Goal: Consume media (video, audio): Consume media (video, audio)

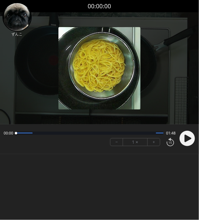
click at [189, 140] on icon at bounding box center [188, 138] width 7 height 7
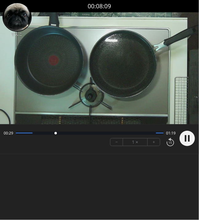
click at [150, 142] on button "+" at bounding box center [154, 141] width 12 height 7
click at [185, 139] on circle at bounding box center [187, 138] width 15 height 15
drag, startPoint x: 109, startPoint y: 133, endPoint x: 101, endPoint y: 134, distance: 7.4
click at [101, 134] on div at bounding box center [101, 133] width 2 height 2
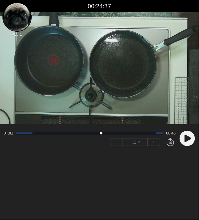
click at [184, 137] on circle at bounding box center [187, 138] width 15 height 15
click at [180, 137] on circle at bounding box center [187, 138] width 15 height 15
click at [186, 139] on icon at bounding box center [188, 138] width 7 height 7
drag, startPoint x: 134, startPoint y: 136, endPoint x: 110, endPoint y: 130, distance: 24.9
click at [110, 130] on div at bounding box center [106, 133] width 8 height 8
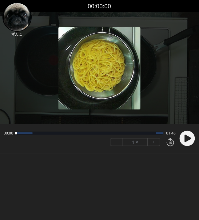
click at [127, 98] on img at bounding box center [99, 68] width 82 height 82
click at [185, 135] on icon at bounding box center [188, 138] width 7 height 7
click at [184, 138] on circle at bounding box center [187, 138] width 15 height 15
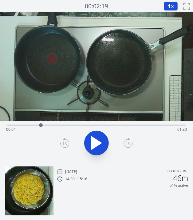
drag, startPoint x: 17, startPoint y: 122, endPoint x: 57, endPoint y: 129, distance: 40.1
click at [46, 129] on div at bounding box center [40, 125] width 9 height 9
drag, startPoint x: 59, startPoint y: 127, endPoint x: 82, endPoint y: 126, distance: 22.2
click at [82, 126] on div at bounding box center [81, 125] width 9 height 9
drag, startPoint x: 116, startPoint y: 127, endPoint x: 111, endPoint y: 128, distance: 4.7
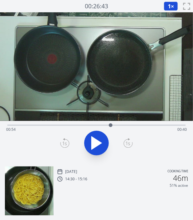
click at [111, 128] on div at bounding box center [110, 125] width 9 height 9
drag, startPoint x: 111, startPoint y: 128, endPoint x: 102, endPoint y: 129, distance: 9.1
click at [102, 129] on div at bounding box center [102, 125] width 9 height 9
click at [101, 134] on icon at bounding box center [96, 142] width 17 height 17
click at [101, 135] on icon at bounding box center [96, 142] width 17 height 17
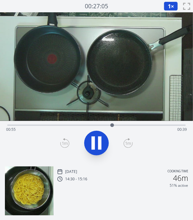
click at [101, 135] on icon at bounding box center [96, 142] width 17 height 17
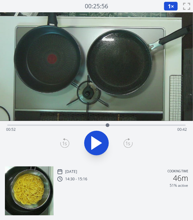
drag, startPoint x: 115, startPoint y: 125, endPoint x: 108, endPoint y: 131, distance: 8.9
click at [108, 126] on div "Time elapsed: 00:52 Time remaining: 00:42" at bounding box center [96, 125] width 178 height 1
click at [108, 131] on div "Time elapsed: 00:53 Time remaining: 00:41" at bounding box center [96, 130] width 181 height 10
click at [108, 129] on div at bounding box center [108, 125] width 9 height 9
click at [98, 139] on icon at bounding box center [96, 142] width 17 height 17
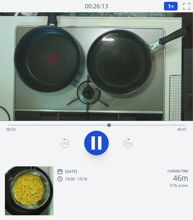
click at [98, 139] on icon at bounding box center [96, 142] width 17 height 17
click at [143, 96] on video at bounding box center [96, 66] width 193 height 109
click at [103, 133] on button at bounding box center [96, 143] width 25 height 25
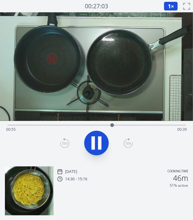
click at [103, 133] on button at bounding box center [96, 143] width 25 height 25
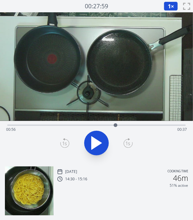
click at [103, 133] on button at bounding box center [96, 143] width 25 height 25
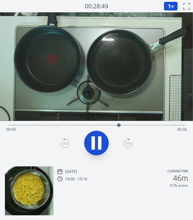
click at [103, 133] on button at bounding box center [96, 143] width 25 height 25
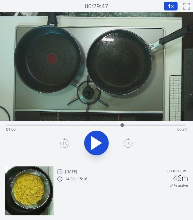
click at [103, 133] on button at bounding box center [96, 143] width 25 height 25
click at [171, 8] on button "1 ×" at bounding box center [171, 6] width 14 height 9
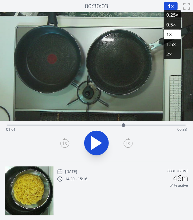
click at [168, 14] on li "0.25×" at bounding box center [172, 15] width 17 height 10
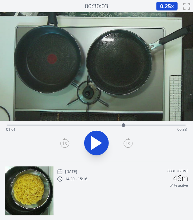
click at [101, 136] on icon at bounding box center [96, 142] width 17 height 17
drag, startPoint x: 128, startPoint y: 124, endPoint x: 111, endPoint y: 126, distance: 16.8
click at [111, 126] on div at bounding box center [111, 125] width 4 height 4
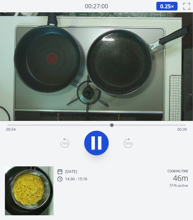
click at [97, 139] on icon at bounding box center [96, 142] width 17 height 17
drag, startPoint x: 111, startPoint y: 125, endPoint x: 116, endPoint y: 125, distance: 5.5
click at [116, 125] on div at bounding box center [116, 125] width 9 height 9
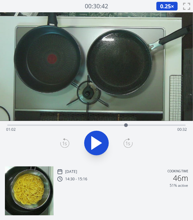
drag, startPoint x: 116, startPoint y: 125, endPoint x: 126, endPoint y: 129, distance: 10.6
click at [126, 129] on div at bounding box center [125, 125] width 9 height 9
click at [129, 130] on div at bounding box center [128, 125] width 9 height 9
drag, startPoint x: 131, startPoint y: 126, endPoint x: 137, endPoint y: 129, distance: 6.6
click at [137, 129] on div at bounding box center [137, 125] width 9 height 9
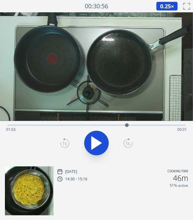
drag, startPoint x: 137, startPoint y: 129, endPoint x: 127, endPoint y: 130, distance: 10.2
click at [127, 126] on div "Time elapsed: 01:02 Time remaining: 00:31" at bounding box center [96, 125] width 178 height 1
drag, startPoint x: 129, startPoint y: 124, endPoint x: 135, endPoint y: 126, distance: 6.1
click at [135, 126] on div at bounding box center [134, 125] width 9 height 9
drag, startPoint x: 135, startPoint y: 126, endPoint x: 128, endPoint y: 126, distance: 7.1
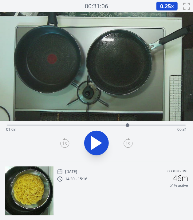
click at [128, 126] on div at bounding box center [128, 125] width 4 height 4
drag, startPoint x: 128, startPoint y: 126, endPoint x: 131, endPoint y: 126, distance: 3.1
click at [131, 126] on div at bounding box center [131, 125] width 4 height 4
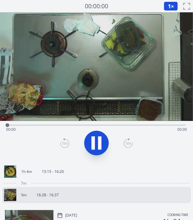
click at [93, 139] on icon at bounding box center [93, 143] width 3 height 13
click at [93, 139] on icon at bounding box center [97, 143] width 10 height 13
click at [40, 178] on div "1h 4m 15:15 - 16:20" at bounding box center [96, 171] width 188 height 15
click at [51, 172] on p "15:15 - 16:20" at bounding box center [53, 171] width 22 height 5
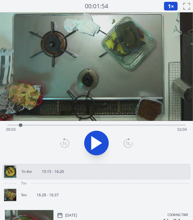
drag, startPoint x: 13, startPoint y: 124, endPoint x: 21, endPoint y: 125, distance: 8.4
click at [21, 125] on div at bounding box center [21, 125] width 4 height 4
click at [167, 6] on button "1 ×" at bounding box center [171, 6] width 14 height 9
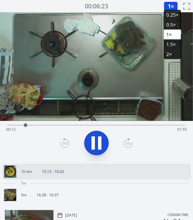
click at [170, 51] on li "2×" at bounding box center [172, 54] width 17 height 10
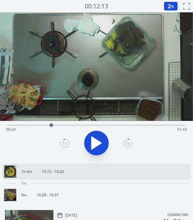
drag, startPoint x: 37, startPoint y: 122, endPoint x: 52, endPoint y: 127, distance: 16.4
click at [52, 127] on div at bounding box center [51, 125] width 9 height 9
click at [95, 143] on icon at bounding box center [93, 143] width 3 height 13
drag, startPoint x: 105, startPoint y: 126, endPoint x: 125, endPoint y: 128, distance: 20.1
click at [125, 128] on div at bounding box center [124, 125] width 9 height 9
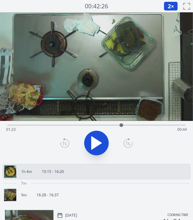
click at [123, 127] on div at bounding box center [121, 125] width 9 height 9
drag, startPoint x: 122, startPoint y: 124, endPoint x: 133, endPoint y: 125, distance: 10.8
click at [133, 125] on div at bounding box center [132, 125] width 4 height 4
drag, startPoint x: 133, startPoint y: 125, endPoint x: 139, endPoint y: 127, distance: 7.0
click at [139, 127] on div at bounding box center [139, 125] width 4 height 4
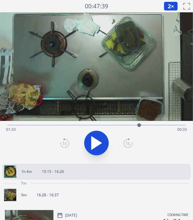
drag, startPoint x: 139, startPoint y: 127, endPoint x: 151, endPoint y: 127, distance: 11.4
click at [141, 127] on div at bounding box center [139, 125] width 4 height 4
drag, startPoint x: 149, startPoint y: 126, endPoint x: 93, endPoint y: 132, distance: 56.4
click at [93, 132] on div "Time elapsed: 00:57 Time remaining: 01:09" at bounding box center [96, 141] width 193 height 41
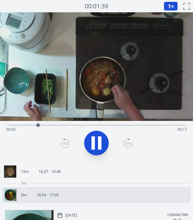
click at [96, 170] on link "19m 16:27 - 16:46" at bounding box center [94, 171] width 180 height 12
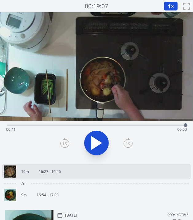
click at [63, 194] on link "9m 16:54 - 17:03" at bounding box center [94, 195] width 180 height 12
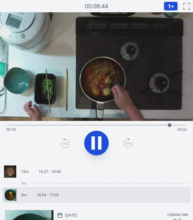
click at [49, 174] on link "19m 16:27 - 16:46" at bounding box center [94, 171] width 180 height 12
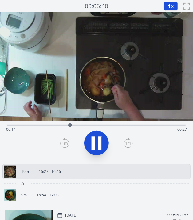
click at [98, 141] on icon at bounding box center [96, 142] width 17 height 17
drag, startPoint x: 70, startPoint y: 124, endPoint x: 58, endPoint y: 125, distance: 12.6
click at [58, 125] on div at bounding box center [58, 125] width 4 height 4
drag, startPoint x: 58, startPoint y: 125, endPoint x: 50, endPoint y: 125, distance: 7.7
click at [50, 125] on div at bounding box center [50, 125] width 4 height 4
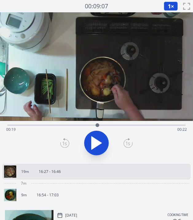
drag, startPoint x: 50, startPoint y: 125, endPoint x: 98, endPoint y: 125, distance: 48.6
click at [98, 125] on div at bounding box center [98, 125] width 4 height 4
click at [98, 125] on div at bounding box center [99, 125] width 4 height 4
drag, startPoint x: 98, startPoint y: 125, endPoint x: 166, endPoint y: 123, distance: 67.4
click at [166, 123] on div at bounding box center [165, 125] width 9 height 9
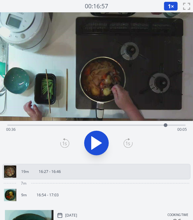
click at [66, 197] on link "9m 16:54 - 17:03" at bounding box center [94, 195] width 180 height 12
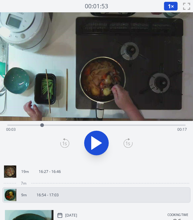
drag, startPoint x: 111, startPoint y: 123, endPoint x: 42, endPoint y: 118, distance: 69.4
click at [42, 118] on div "Time elapsed: 00:03 Time remaining: 00:17" at bounding box center [96, 86] width 193 height 149
drag, startPoint x: 42, startPoint y: 118, endPoint x: 39, endPoint y: 125, distance: 7.7
click at [39, 125] on div "Time elapsed: 00:04 Time remaining: 00:16" at bounding box center [96, 86] width 193 height 149
drag, startPoint x: 39, startPoint y: 125, endPoint x: 22, endPoint y: 125, distance: 17.5
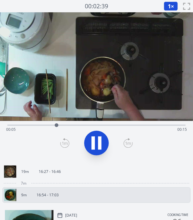
click at [22, 125] on div "Time elapsed: 00:05 Time remaining: 00:15" at bounding box center [96, 130] width 181 height 10
drag, startPoint x: 22, startPoint y: 125, endPoint x: 7, endPoint y: 124, distance: 14.8
click at [7, 124] on div "Time elapsed: 00:02 Time remaining: 00:18" at bounding box center [96, 141] width 193 height 41
click at [7, 124] on div "Time elapsed: 00:03 Time remaining: 00:18" at bounding box center [96, 141] width 193 height 41
click at [8, 124] on div "Time elapsed: 00:04 Time remaining: 00:17" at bounding box center [96, 124] width 178 height 7
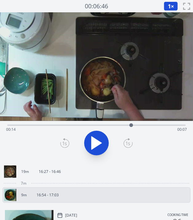
drag, startPoint x: 181, startPoint y: 125, endPoint x: 130, endPoint y: 126, distance: 51.7
click at [130, 126] on div at bounding box center [131, 125] width 9 height 9
drag, startPoint x: 131, startPoint y: 124, endPoint x: 136, endPoint y: 125, distance: 5.0
click at [114, 125] on div at bounding box center [113, 125] width 4 height 4
drag, startPoint x: 134, startPoint y: 125, endPoint x: 39, endPoint y: 124, distance: 94.4
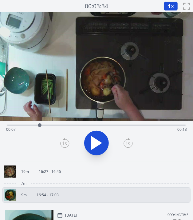
click at [39, 124] on div at bounding box center [40, 125] width 4 height 4
drag, startPoint x: 37, startPoint y: 124, endPoint x: 65, endPoint y: 125, distance: 27.7
click at [65, 125] on div at bounding box center [65, 125] width 4 height 4
drag, startPoint x: 67, startPoint y: 127, endPoint x: 84, endPoint y: 127, distance: 16.6
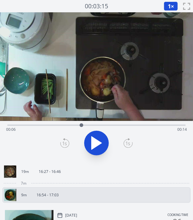
click at [84, 127] on div at bounding box center [81, 125] width 9 height 9
click at [84, 127] on div at bounding box center [83, 125] width 9 height 9
click at [92, 137] on icon at bounding box center [97, 143] width 10 height 13
drag, startPoint x: 99, startPoint y: 119, endPoint x: 115, endPoint y: 123, distance: 16.5
click at [115, 123] on div "Time elapsed: 00:10 Time remaining: 00:10" at bounding box center [96, 86] width 193 height 149
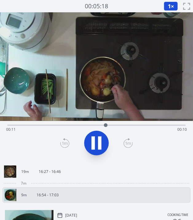
click at [115, 123] on div "Time elapsed: 00:11 Time remaining: 00:10" at bounding box center [96, 124] width 178 height 7
drag, startPoint x: 115, startPoint y: 123, endPoint x: 61, endPoint y: 122, distance: 54.1
click at [61, 122] on div "Time elapsed: 00:13 Time remaining: 00:07" at bounding box center [96, 124] width 178 height 7
drag, startPoint x: 61, startPoint y: 122, endPoint x: 52, endPoint y: 169, distance: 47.3
click at [52, 169] on link "19m 16:27 - 16:46" at bounding box center [94, 171] width 180 height 12
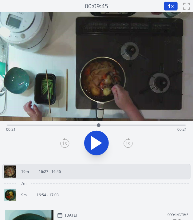
drag, startPoint x: 12, startPoint y: 125, endPoint x: 100, endPoint y: 123, distance: 88.0
click at [100, 123] on div at bounding box center [99, 125] width 4 height 4
click at [129, 140] on icon at bounding box center [129, 139] width 1 height 2
drag, startPoint x: 121, startPoint y: 125, endPoint x: 126, endPoint y: 125, distance: 5.5
click at [126, 125] on div at bounding box center [125, 125] width 9 height 9
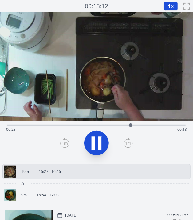
click at [100, 144] on icon at bounding box center [99, 143] width 3 height 13
click at [101, 137] on icon at bounding box center [96, 142] width 17 height 17
drag, startPoint x: 186, startPoint y: 125, endPoint x: 177, endPoint y: 125, distance: 9.2
click at [177, 125] on div at bounding box center [178, 125] width 4 height 4
drag, startPoint x: 177, startPoint y: 124, endPoint x: 153, endPoint y: 125, distance: 24.3
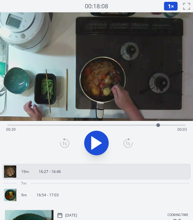
click at [157, 125] on div at bounding box center [159, 125] width 4 height 4
click at [70, 124] on div "Time elapsed: 00:33 Time remaining: 00:08" at bounding box center [96, 124] width 178 height 7
drag, startPoint x: 70, startPoint y: 124, endPoint x: 86, endPoint y: 125, distance: 15.8
click at [86, 125] on div at bounding box center [86, 125] width 4 height 4
drag, startPoint x: 86, startPoint y: 125, endPoint x: 104, endPoint y: 126, distance: 18.2
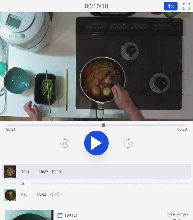
click at [104, 126] on div at bounding box center [104, 125] width 4 height 4
drag, startPoint x: 107, startPoint y: 126, endPoint x: 119, endPoint y: 126, distance: 12.3
click at [119, 126] on div at bounding box center [119, 125] width 9 height 9
drag, startPoint x: 132, startPoint y: 126, endPoint x: 141, endPoint y: 126, distance: 9.5
click at [141, 126] on div "Time elapsed: 00:25 Time remaining: 00:16" at bounding box center [96, 130] width 181 height 10
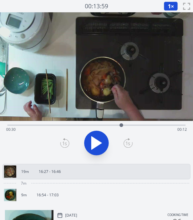
drag, startPoint x: 141, startPoint y: 126, endPoint x: 121, endPoint y: 130, distance: 20.3
click at [121, 130] on div at bounding box center [121, 125] width 9 height 9
drag, startPoint x: 121, startPoint y: 130, endPoint x: 102, endPoint y: 129, distance: 19.4
click at [103, 129] on div at bounding box center [107, 125] width 9 height 9
drag, startPoint x: 102, startPoint y: 124, endPoint x: 70, endPoint y: 124, distance: 32.3
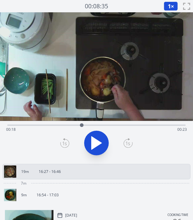
click at [80, 124] on div at bounding box center [82, 125] width 4 height 4
drag, startPoint x: 70, startPoint y: 124, endPoint x: 79, endPoint y: 128, distance: 10.7
click at [79, 128] on div at bounding box center [79, 125] width 9 height 9
drag, startPoint x: 80, startPoint y: 124, endPoint x: 70, endPoint y: 126, distance: 10.7
click at [70, 126] on div at bounding box center [71, 125] width 4 height 4
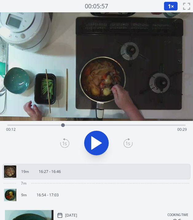
drag, startPoint x: 70, startPoint y: 126, endPoint x: 64, endPoint y: 127, distance: 5.9
click at [64, 127] on div at bounding box center [62, 125] width 9 height 9
drag, startPoint x: 64, startPoint y: 127, endPoint x: 81, endPoint y: 128, distance: 16.6
click at [81, 128] on div at bounding box center [80, 125] width 9 height 9
drag, startPoint x: 81, startPoint y: 128, endPoint x: 84, endPoint y: 127, distance: 3.7
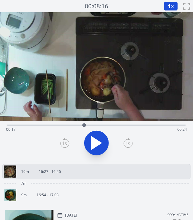
click at [84, 127] on div at bounding box center [84, 125] width 9 height 9
click at [95, 146] on icon at bounding box center [97, 143] width 10 height 13
click at [95, 146] on icon at bounding box center [96, 142] width 17 height 17
click at [92, 125] on div at bounding box center [89, 125] width 9 height 9
click at [94, 137] on icon at bounding box center [96, 142] width 17 height 17
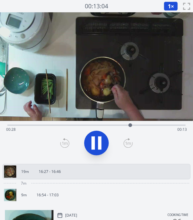
click at [94, 141] on icon at bounding box center [93, 143] width 3 height 13
click at [129, 125] on div at bounding box center [129, 125] width 4 height 4
click at [131, 125] on div at bounding box center [131, 125] width 4 height 4
drag, startPoint x: 133, startPoint y: 124, endPoint x: 140, endPoint y: 127, distance: 7.2
click at [140, 127] on div at bounding box center [139, 125] width 9 height 9
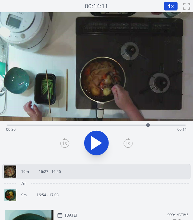
drag, startPoint x: 140, startPoint y: 127, endPoint x: 150, endPoint y: 130, distance: 10.6
click at [150, 130] on div at bounding box center [148, 125] width 9 height 9
drag, startPoint x: 153, startPoint y: 126, endPoint x: 158, endPoint y: 126, distance: 4.6
click at [158, 126] on div at bounding box center [157, 125] width 9 height 9
click at [159, 126] on div at bounding box center [158, 125] width 4 height 4
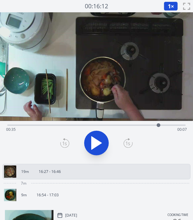
click at [103, 139] on icon at bounding box center [96, 142] width 17 height 17
drag, startPoint x: 176, startPoint y: 125, endPoint x: 147, endPoint y: 129, distance: 29.2
click at [148, 129] on div at bounding box center [152, 125] width 9 height 9
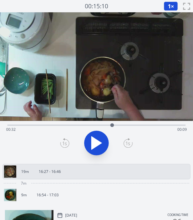
drag, startPoint x: 147, startPoint y: 129, endPoint x: 110, endPoint y: 124, distance: 37.3
click at [110, 124] on div at bounding box center [112, 125] width 9 height 9
drag, startPoint x: 147, startPoint y: 125, endPoint x: 162, endPoint y: 125, distance: 14.5
click at [162, 125] on div at bounding box center [161, 125] width 9 height 9
drag, startPoint x: 162, startPoint y: 125, endPoint x: 170, endPoint y: 125, distance: 8.3
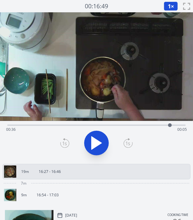
click at [170, 125] on div at bounding box center [170, 125] width 4 height 4
click at [170, 125] on div "Time elapsed: 00:41 Time remaining: 00:00" at bounding box center [96, 130] width 181 height 10
click at [40, 193] on p "16:54 - 17:03" at bounding box center [48, 195] width 22 height 5
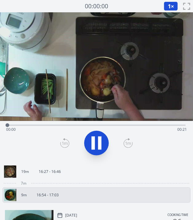
click at [98, 136] on icon at bounding box center [96, 142] width 17 height 17
drag, startPoint x: 21, startPoint y: 126, endPoint x: 54, endPoint y: 125, distance: 32.9
click at [54, 125] on div at bounding box center [54, 125] width 4 height 4
drag, startPoint x: 54, startPoint y: 125, endPoint x: 90, endPoint y: 121, distance: 35.9
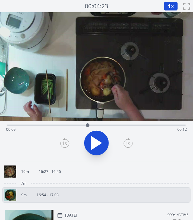
click at [90, 121] on div at bounding box center [87, 125] width 9 height 9
drag, startPoint x: 90, startPoint y: 123, endPoint x: 125, endPoint y: 121, distance: 34.8
click at [125, 121] on div at bounding box center [124, 125] width 9 height 9
click at [98, 139] on icon at bounding box center [96, 142] width 17 height 17
drag, startPoint x: 168, startPoint y: 124, endPoint x: 128, endPoint y: 125, distance: 39.7
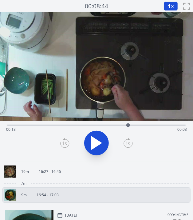
click at [128, 125] on div at bounding box center [128, 125] width 9 height 9
drag, startPoint x: 128, startPoint y: 125, endPoint x: 102, endPoint y: 125, distance: 26.8
click at [102, 125] on div at bounding box center [103, 125] width 9 height 9
drag, startPoint x: 102, startPoint y: 125, endPoint x: 77, endPoint y: 127, distance: 24.7
click at [77, 127] on div "Time elapsed: 00:11 Time remaining: 00:09" at bounding box center [96, 130] width 181 height 10
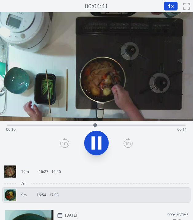
click at [48, 126] on div "Time elapsed: 00:10 Time remaining: 00:11" at bounding box center [96, 130] width 181 height 10
click at [106, 124] on div "Time elapsed: 00:05 Time remaining: 00:15" at bounding box center [96, 124] width 178 height 7
click at [99, 137] on icon at bounding box center [99, 143] width 3 height 13
drag, startPoint x: 159, startPoint y: 125, endPoint x: 166, endPoint y: 127, distance: 7.7
click at [166, 127] on div at bounding box center [163, 125] width 9 height 9
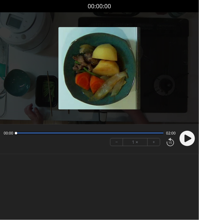
click at [87, 184] on body "Discard Recording? You will not be able to recover this once discarded. Cancel …" at bounding box center [99, 110] width 199 height 220
click at [187, 137] on icon at bounding box center [188, 138] width 7 height 7
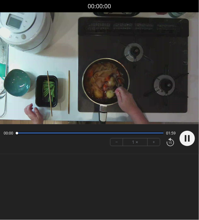
click at [155, 142] on button "+" at bounding box center [154, 141] width 12 height 7
click at [115, 140] on button "−" at bounding box center [116, 141] width 13 height 7
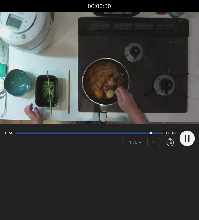
click at [120, 172] on body "Discard Recording? You will not be able to recover this once discarded. Cancel …" at bounding box center [99, 110] width 199 height 220
click at [186, 144] on circle at bounding box center [187, 138] width 15 height 15
click at [110, 133] on div at bounding box center [90, 133] width 148 height 1
drag, startPoint x: 110, startPoint y: 133, endPoint x: 59, endPoint y: 132, distance: 51.4
click at [62, 132] on div at bounding box center [63, 133] width 2 height 2
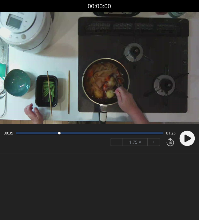
click at [51, 133] on div at bounding box center [90, 133] width 148 height 1
